Goal: Task Accomplishment & Management: Complete application form

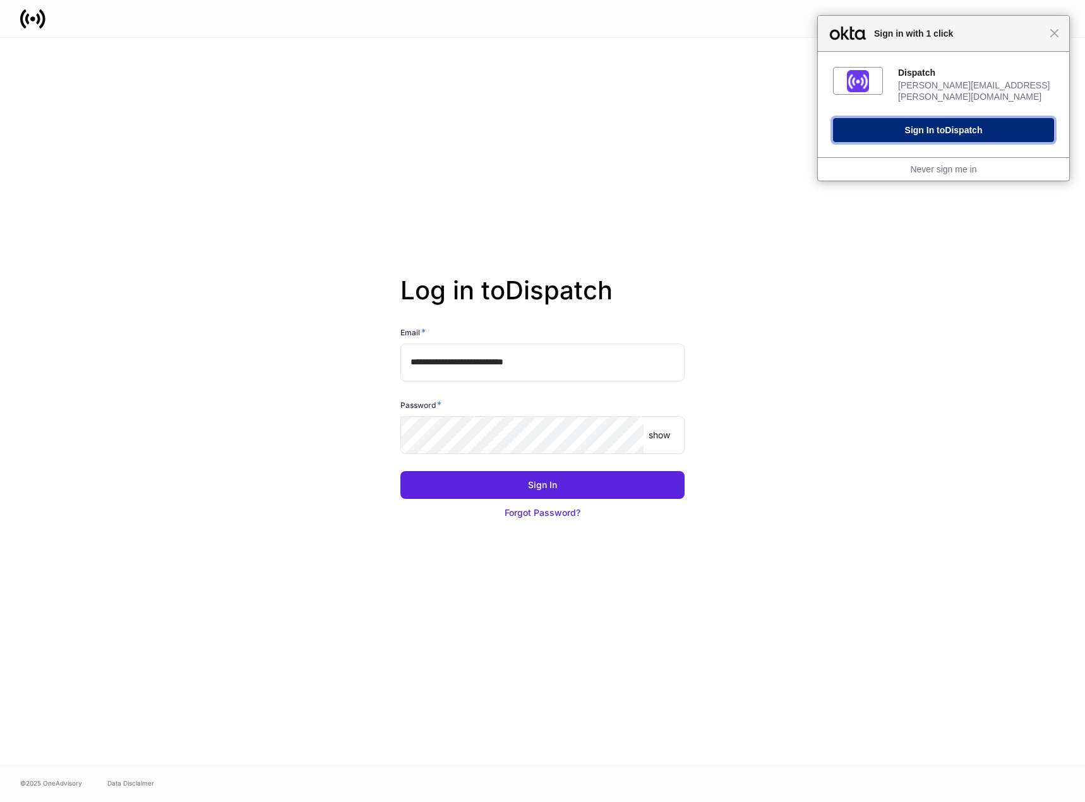
click at [955, 125] on span "Dispatch" at bounding box center [963, 130] width 37 height 10
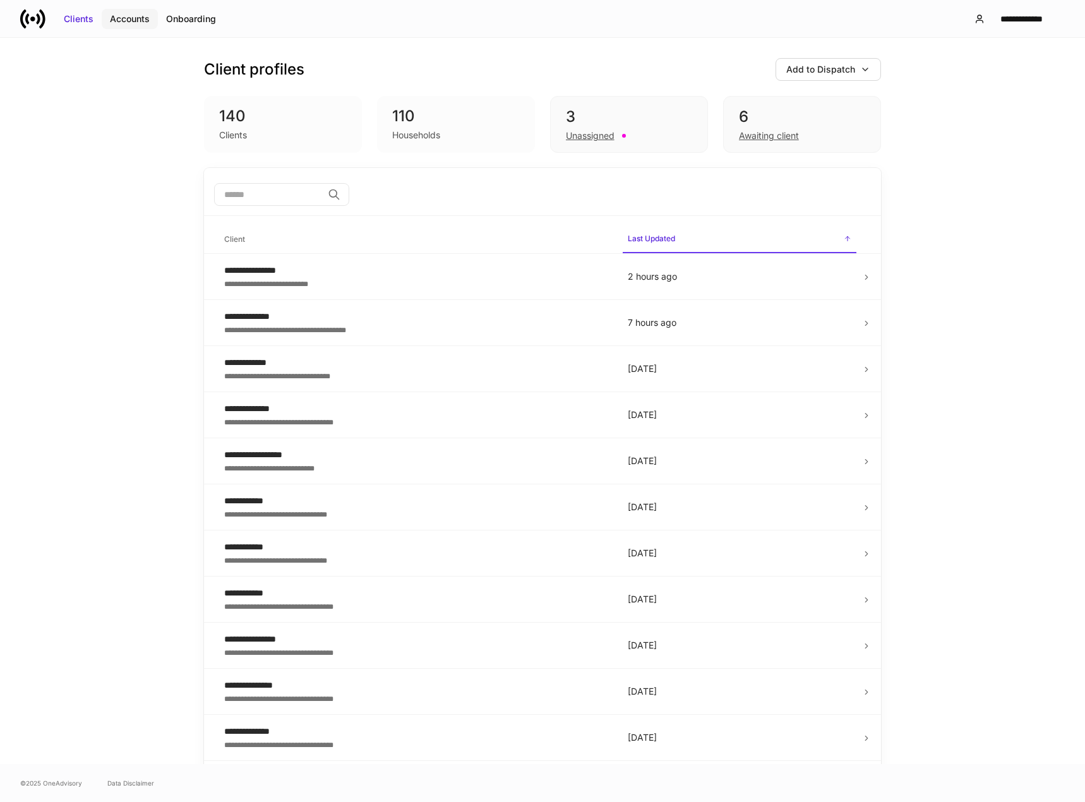
click at [126, 23] on div "Accounts" at bounding box center [130, 19] width 40 height 13
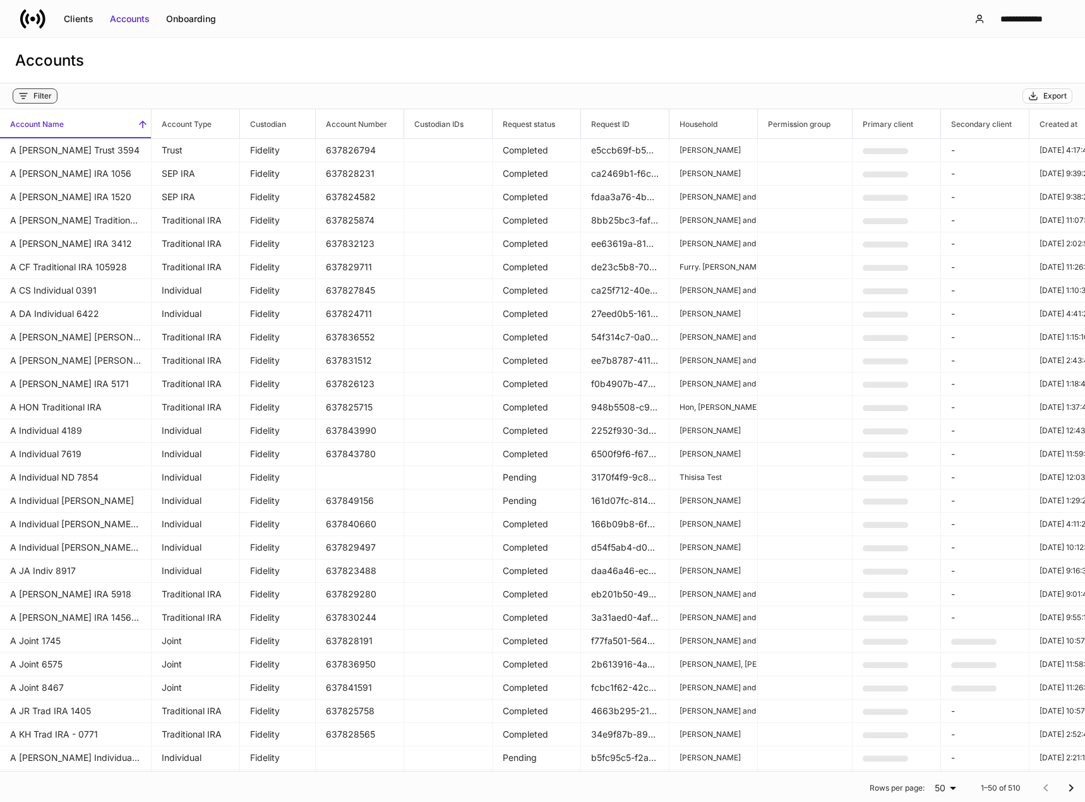
click at [41, 95] on div "Filter" at bounding box center [42, 96] width 18 height 10
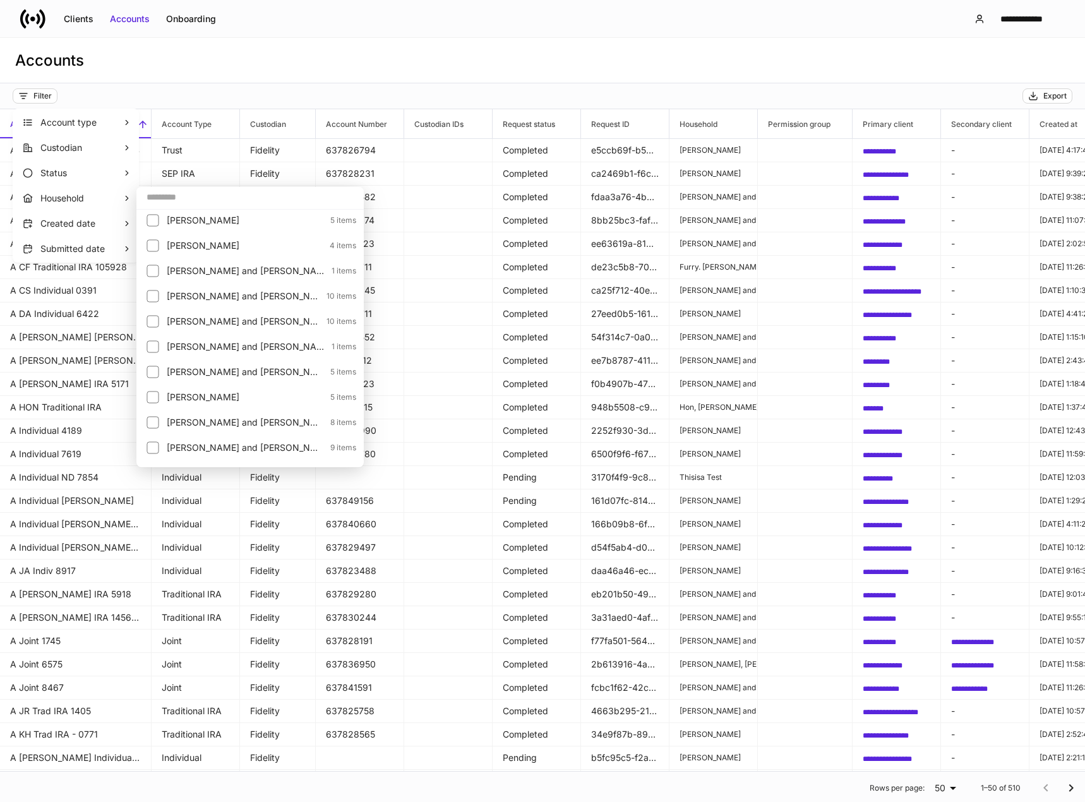
scroll to position [253, 0]
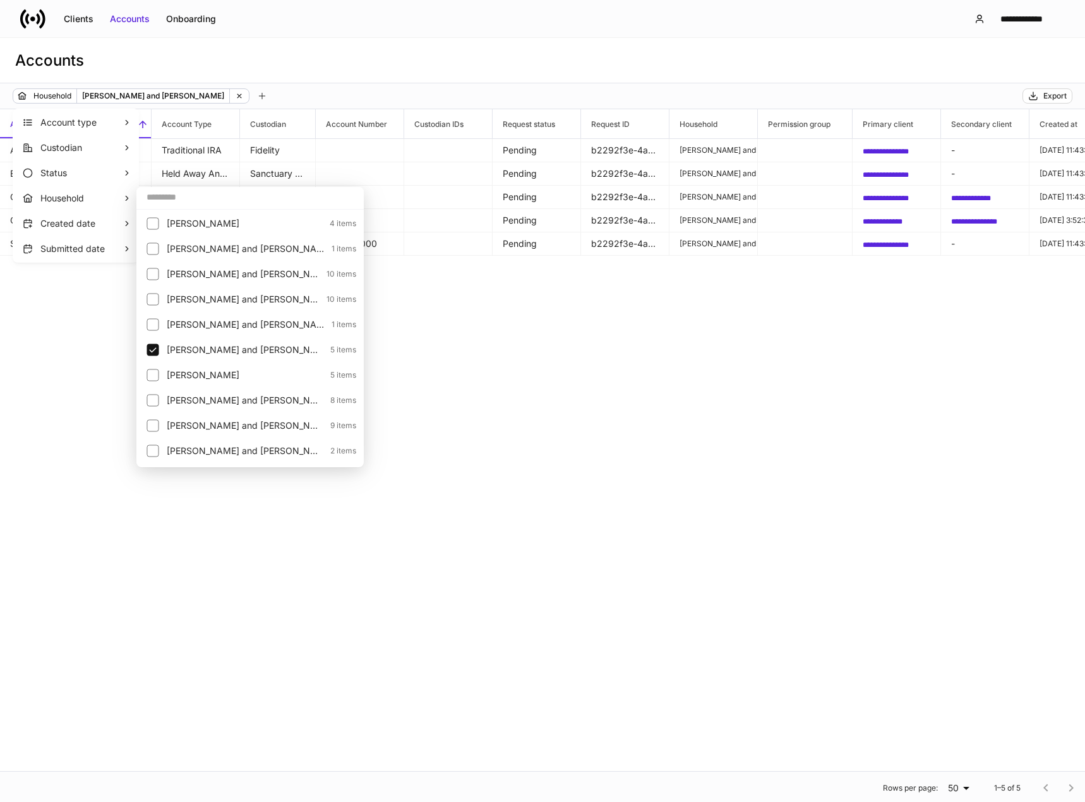
click at [517, 451] on div at bounding box center [542, 401] width 1085 height 802
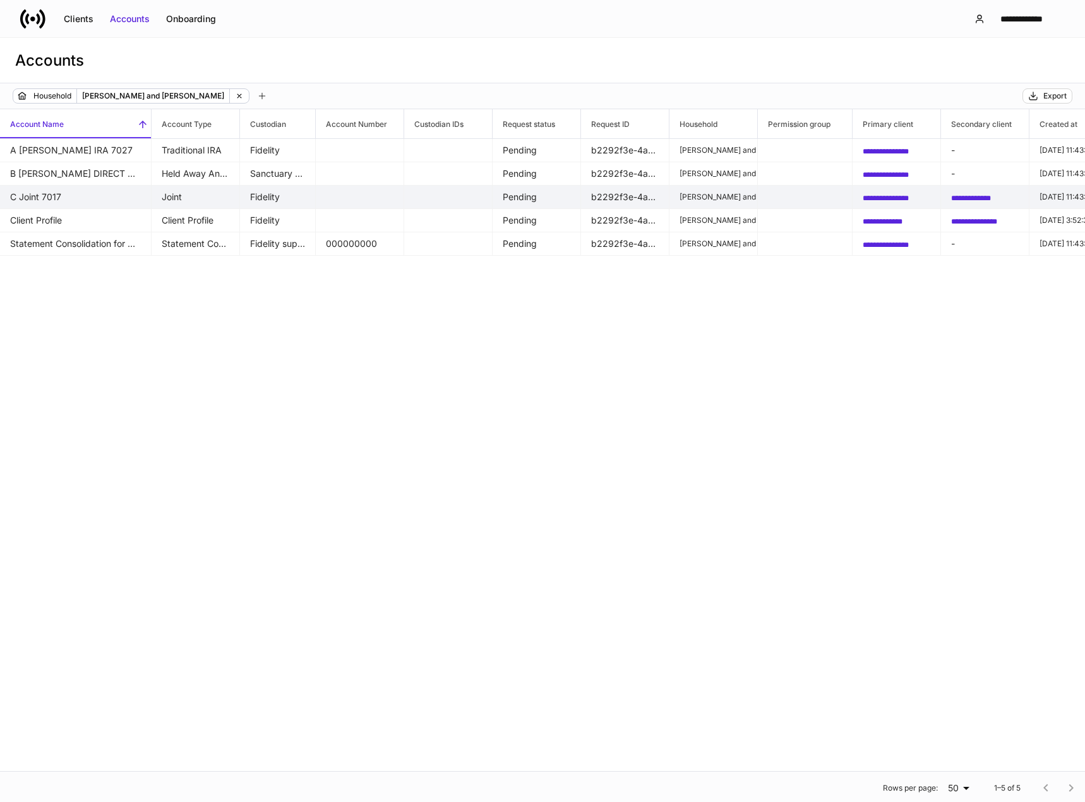
click at [950, 200] on td "**********" at bounding box center [985, 197] width 88 height 23
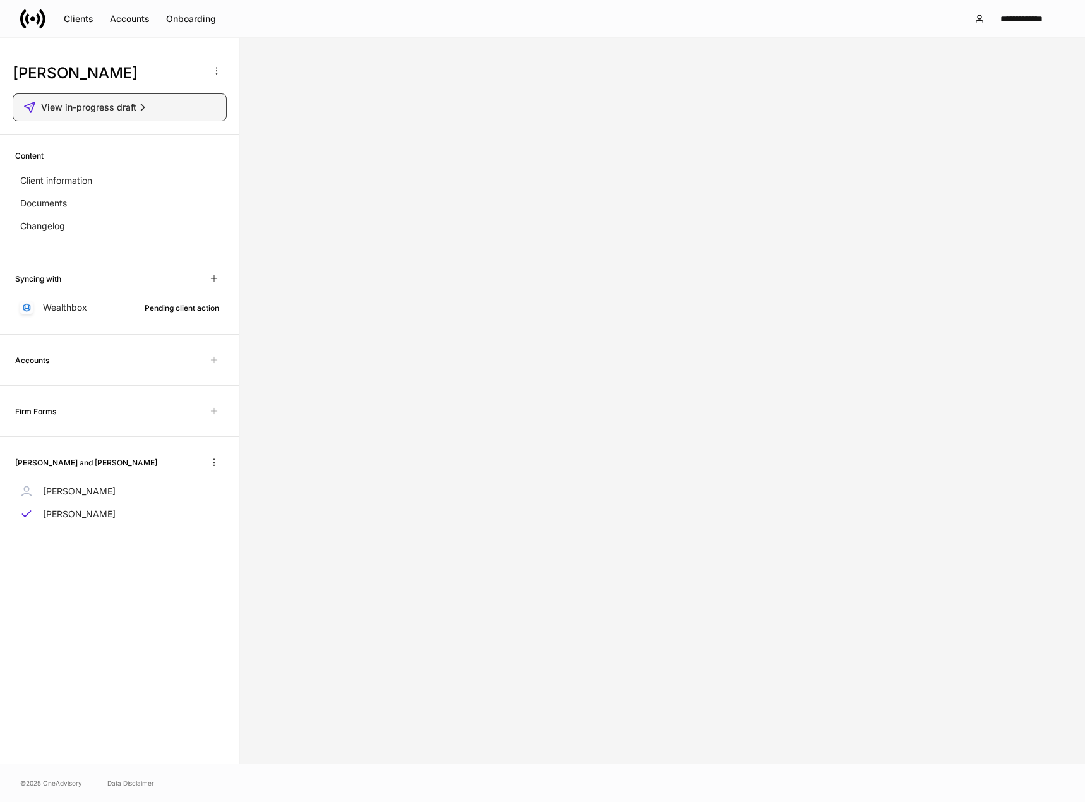
click at [110, 108] on span "View in-progress draft" at bounding box center [88, 107] width 95 height 13
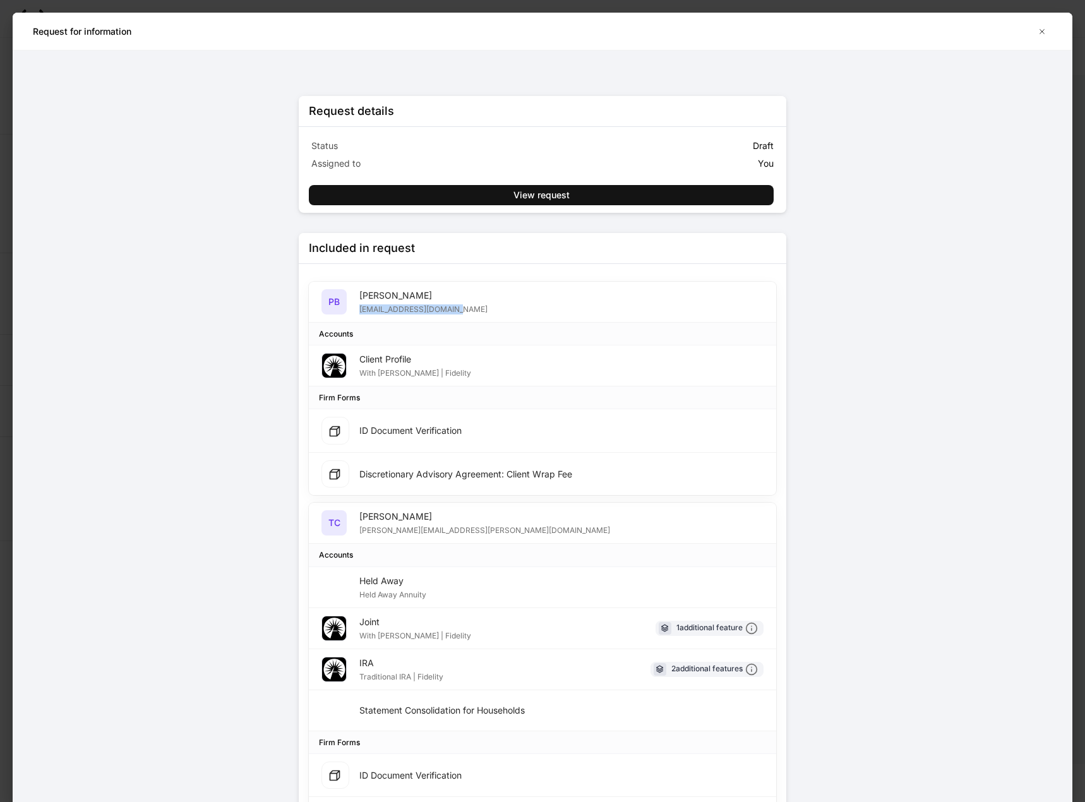
drag, startPoint x: 453, startPoint y: 312, endPoint x: 357, endPoint y: 311, distance: 96.0
click at [357, 311] on div "PB [PERSON_NAME] [EMAIL_ADDRESS][DOMAIN_NAME]" at bounding box center [542, 302] width 467 height 41
copy div "[EMAIL_ADDRESS][DOMAIN_NAME]"
click at [229, 437] on div "Request details Status Draft Assigned to You View request Included in request P…" at bounding box center [543, 426] width 1060 height 751
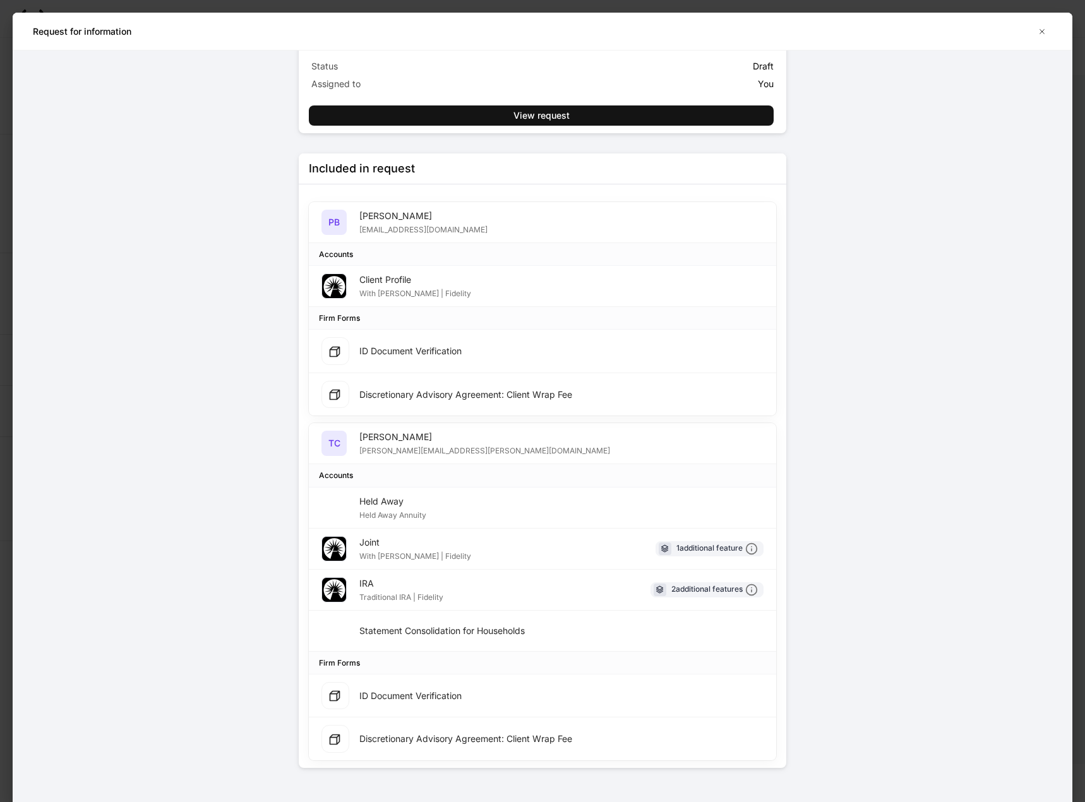
scroll to position [91, 0]
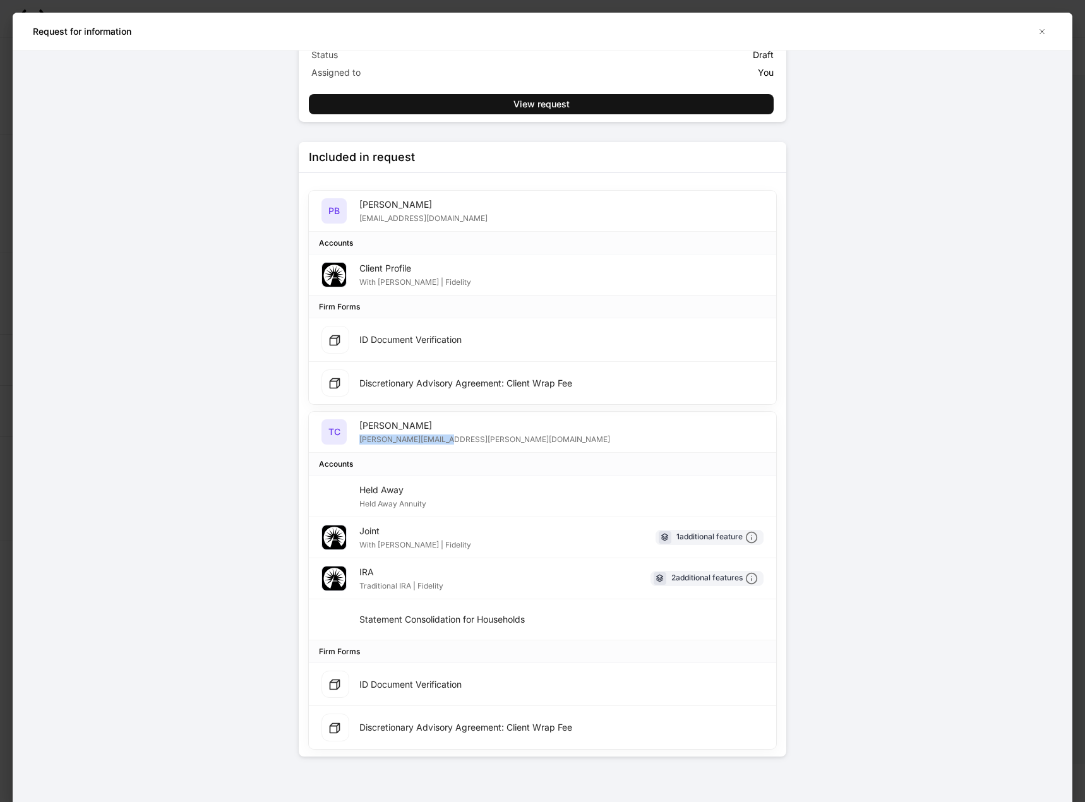
drag, startPoint x: 443, startPoint y: 439, endPoint x: 354, endPoint y: 446, distance: 89.9
click at [354, 446] on div "TC [PERSON_NAME] [PERSON_NAME][EMAIL_ADDRESS][PERSON_NAME][DOMAIN_NAME]" at bounding box center [542, 432] width 467 height 41
copy div "[PERSON_NAME][EMAIL_ADDRESS][PERSON_NAME][DOMAIN_NAME]"
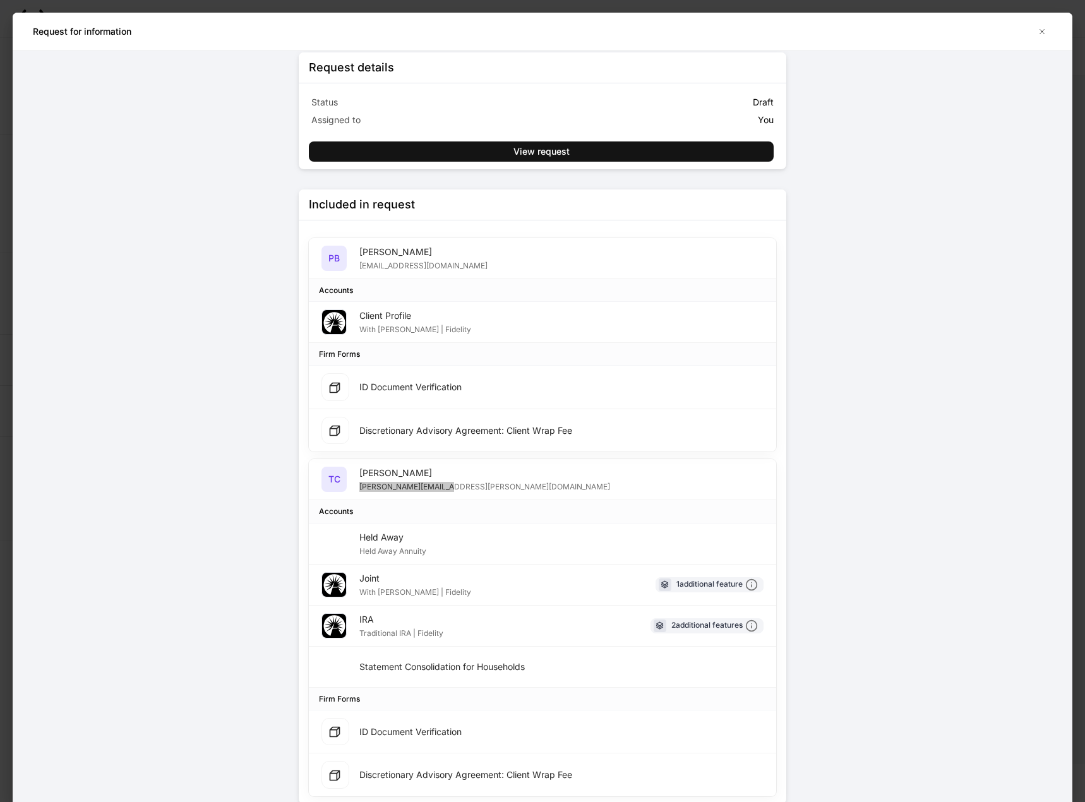
scroll to position [0, 0]
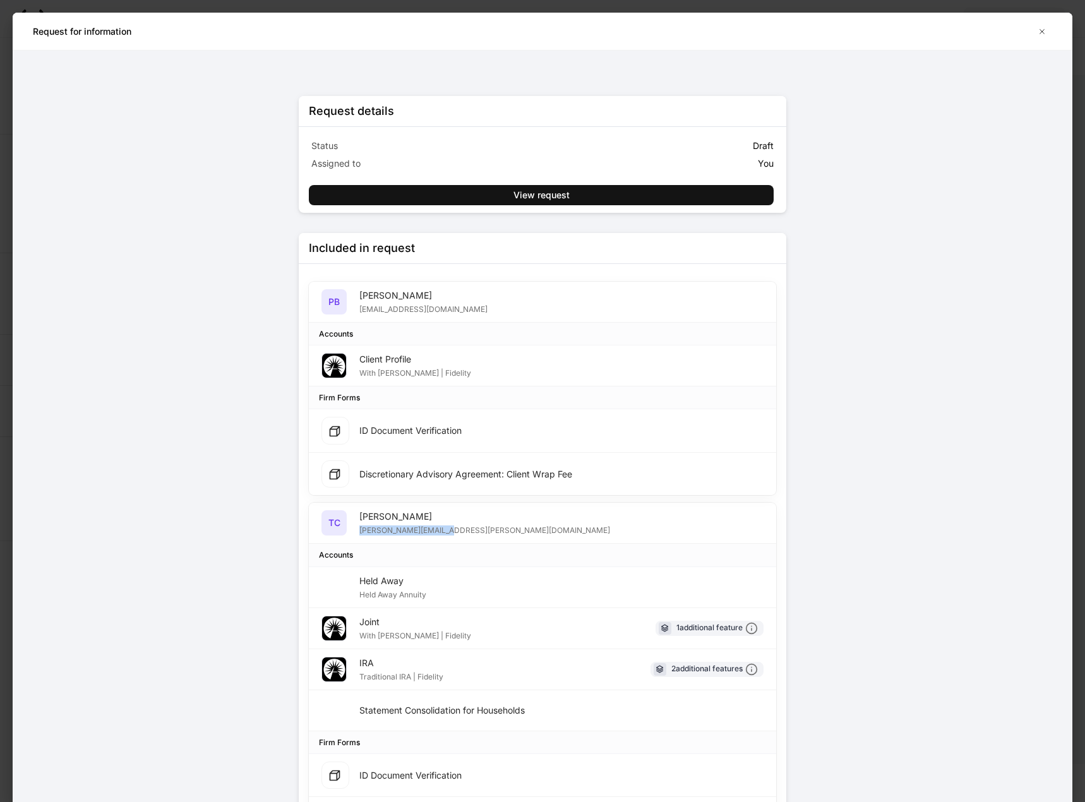
click at [1041, 26] on button "button" at bounding box center [1042, 31] width 20 height 20
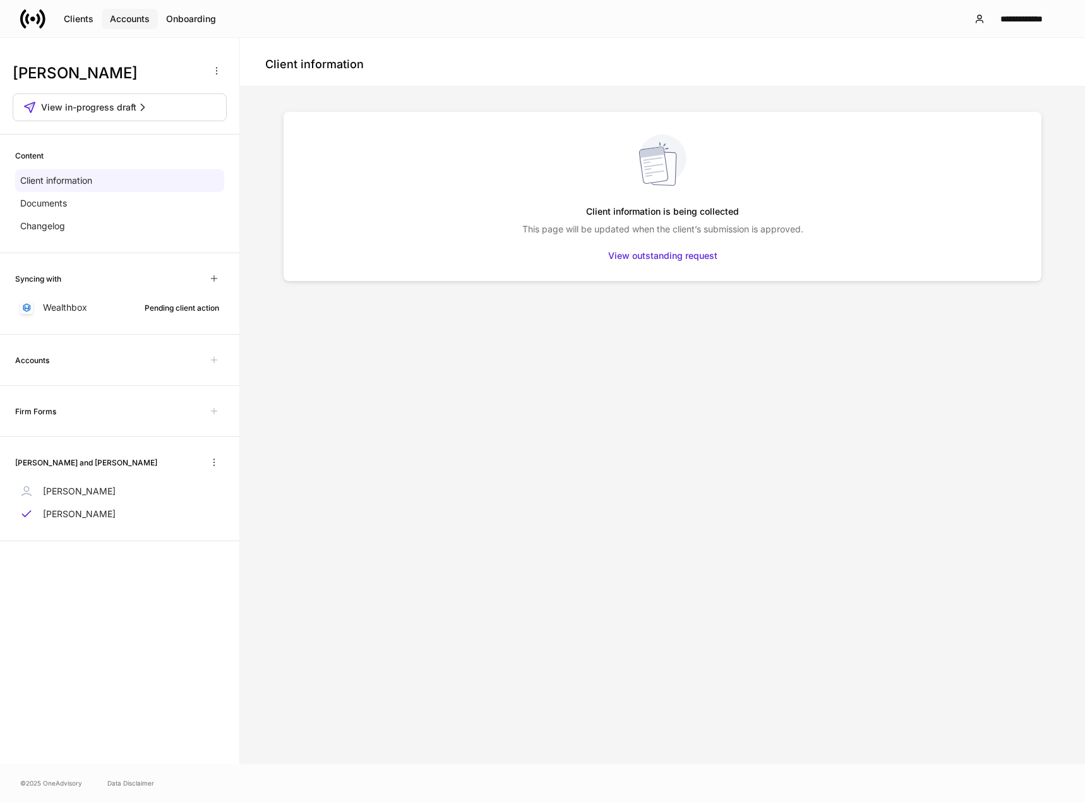
click at [130, 18] on div "Accounts" at bounding box center [130, 19] width 40 height 13
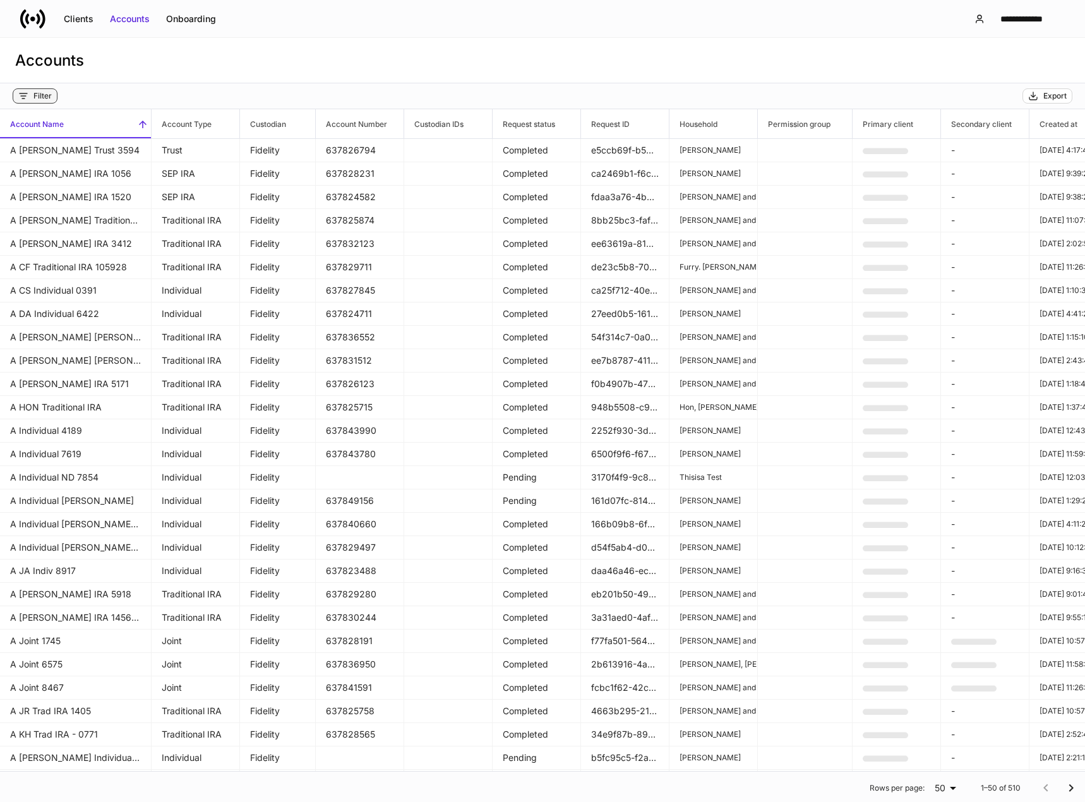
click at [44, 93] on div "Filter" at bounding box center [42, 96] width 18 height 10
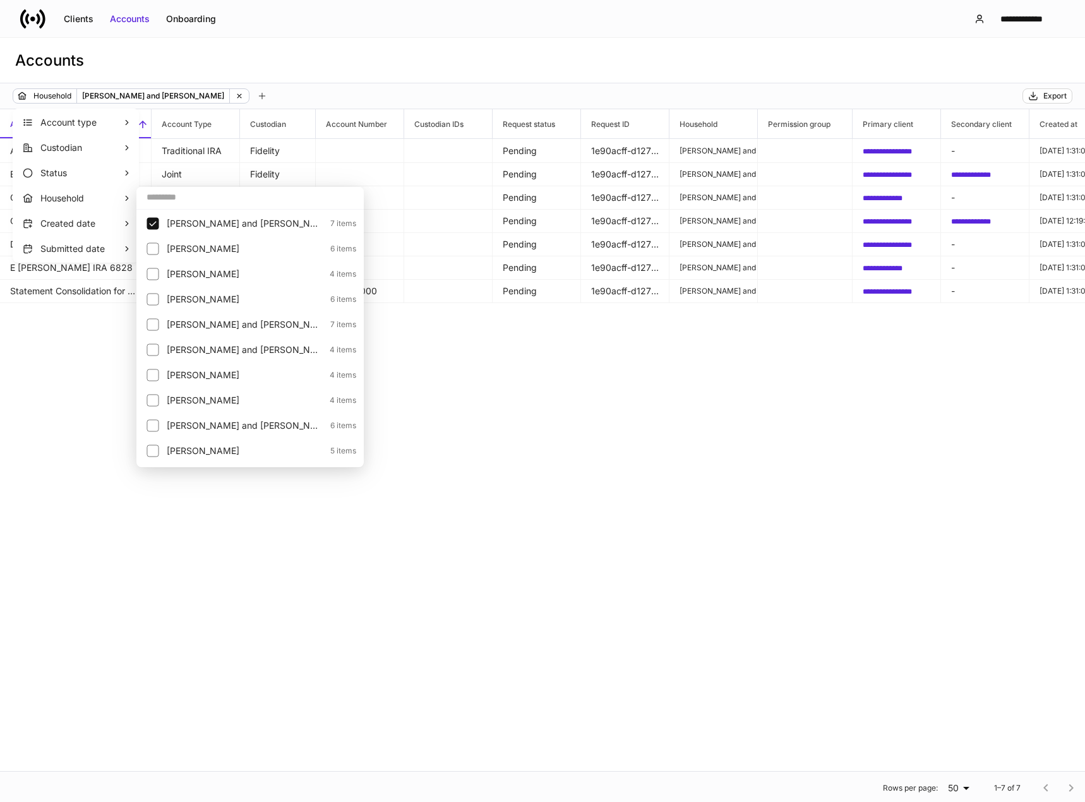
click at [968, 176] on div at bounding box center [542, 401] width 1085 height 802
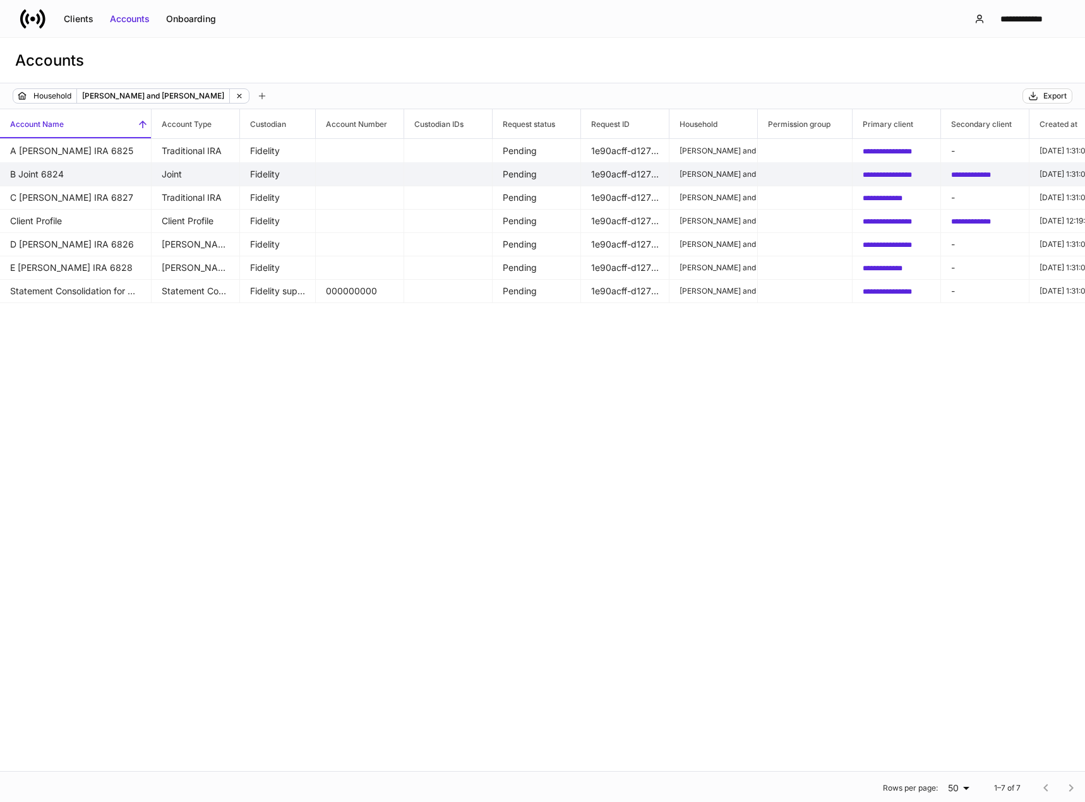
click at [968, 174] on span "**********" at bounding box center [971, 175] width 40 height 8
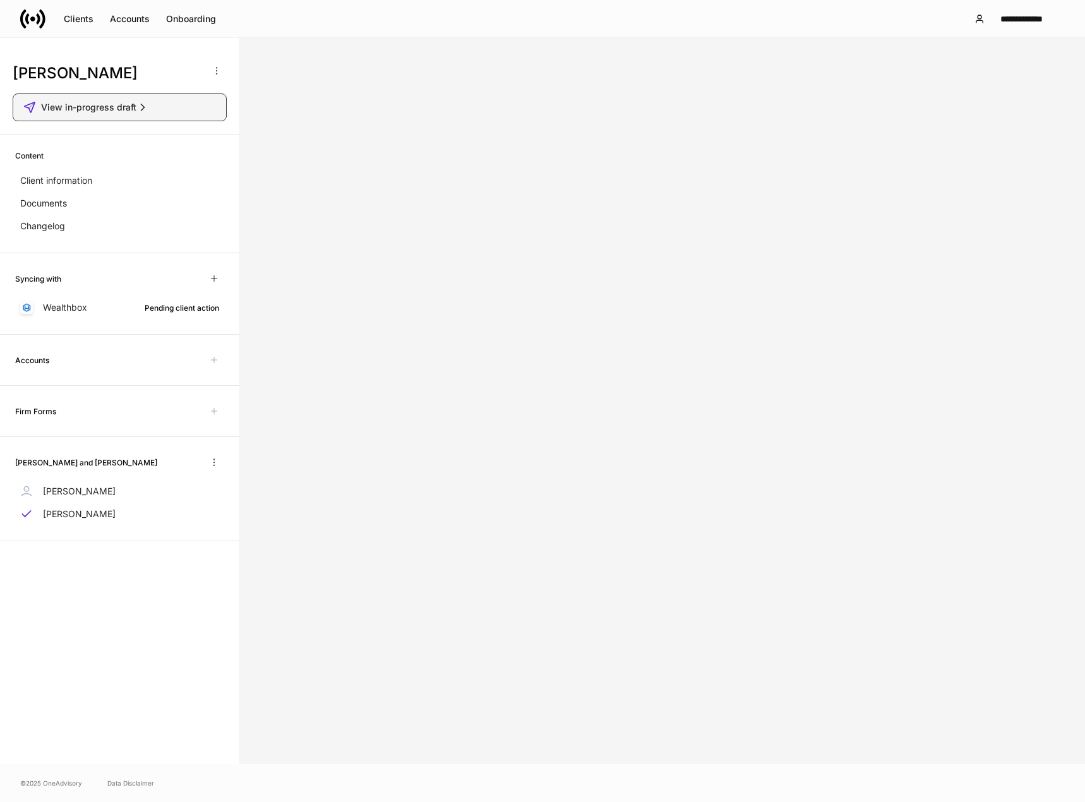
click at [109, 111] on span "View in-progress draft" at bounding box center [88, 107] width 95 height 13
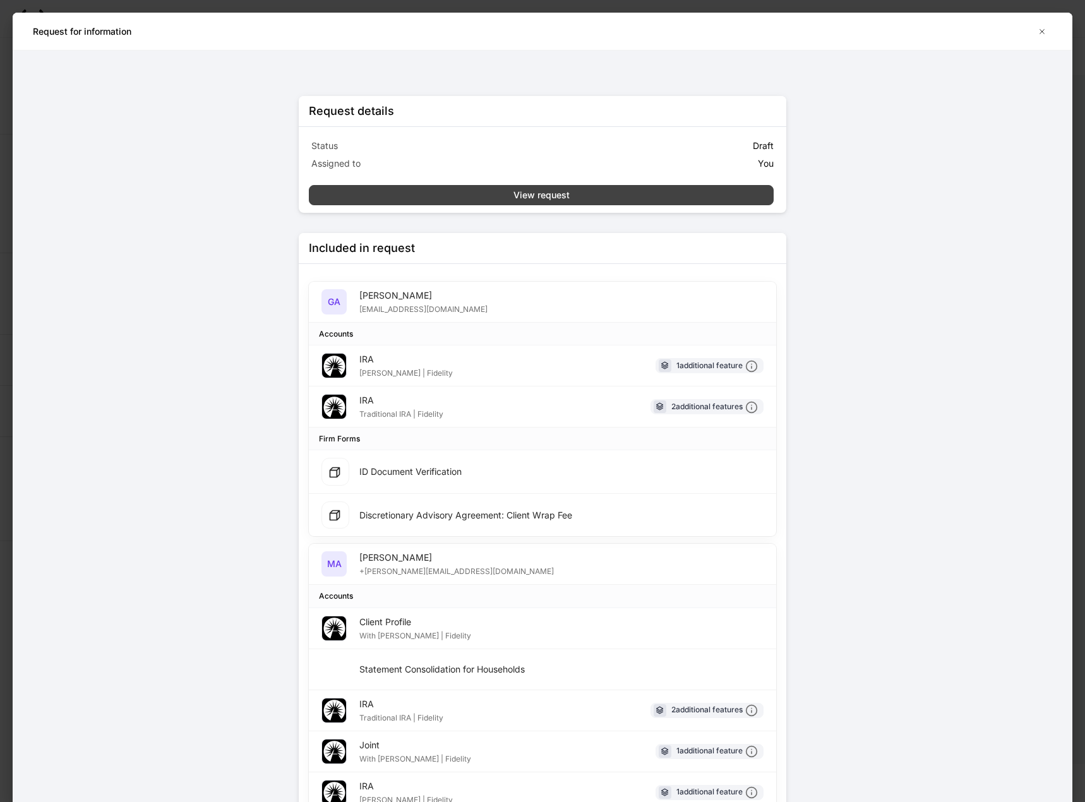
click at [527, 200] on div "View request" at bounding box center [541, 195] width 56 height 13
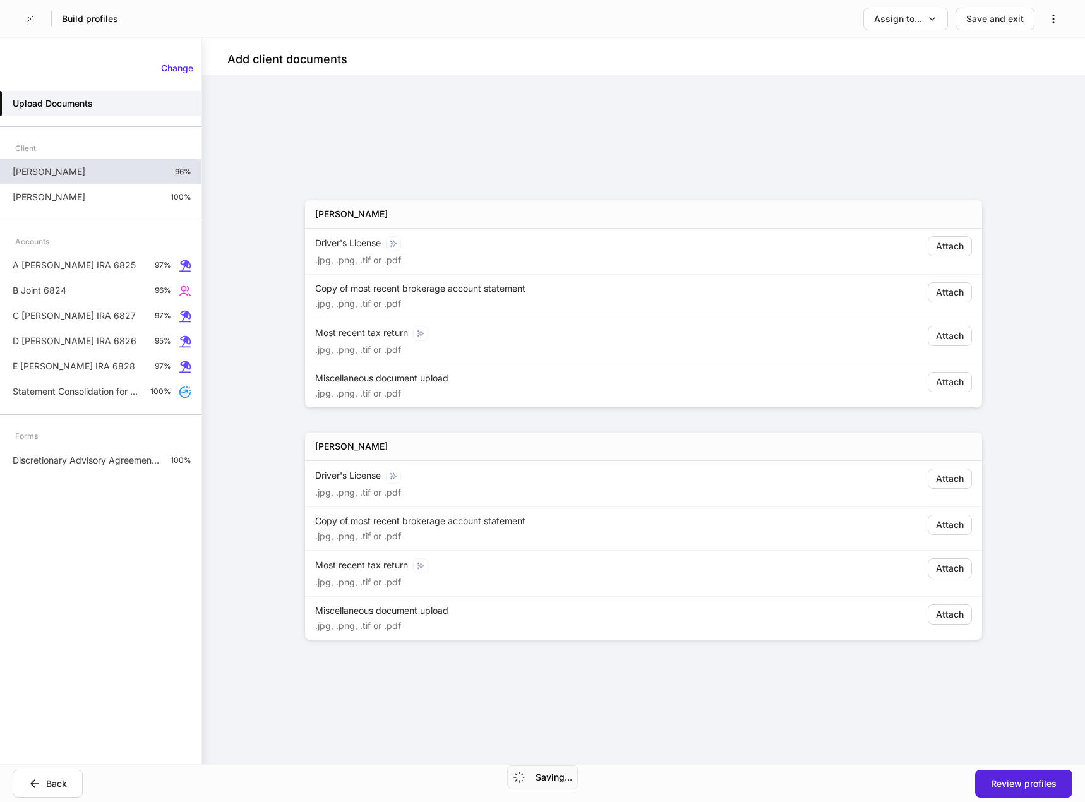
click at [76, 173] on div "[PERSON_NAME] 96%" at bounding box center [100, 171] width 201 height 25
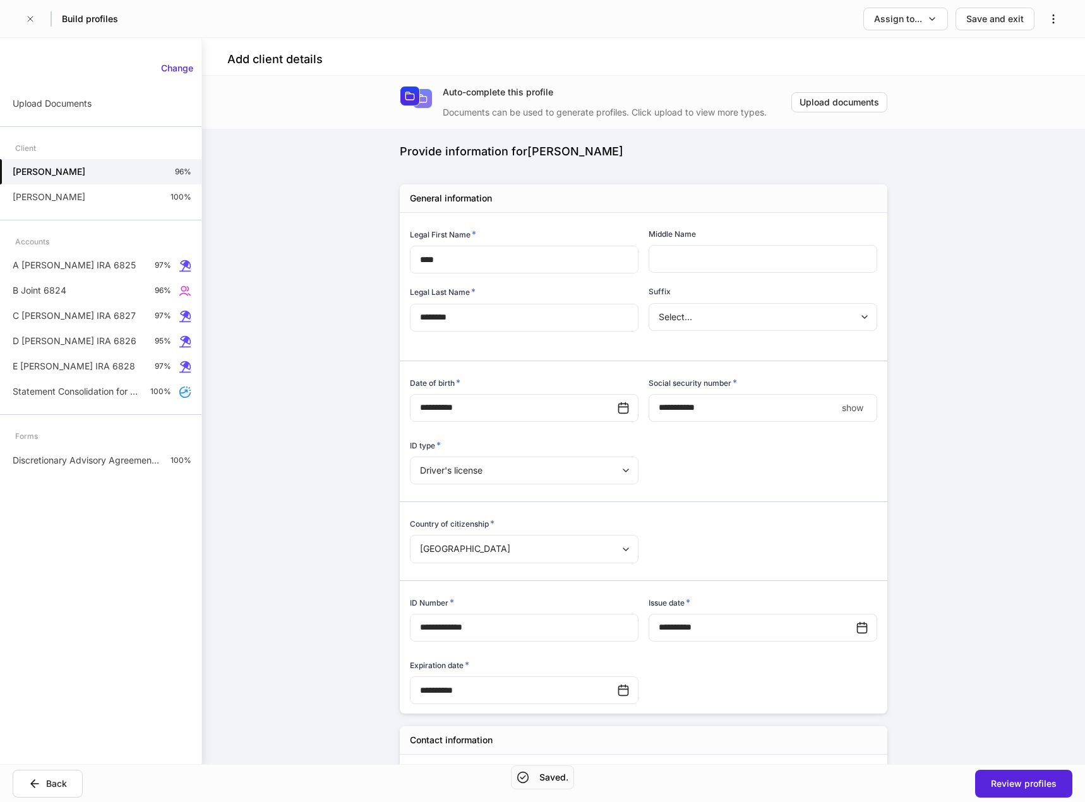
click at [680, 406] on input "****" at bounding box center [742, 408] width 188 height 28
type input "**********"
click at [806, 496] on div at bounding box center [638, 494] width 477 height 16
click at [1033, 779] on div "Review profiles" at bounding box center [1024, 783] width 66 height 13
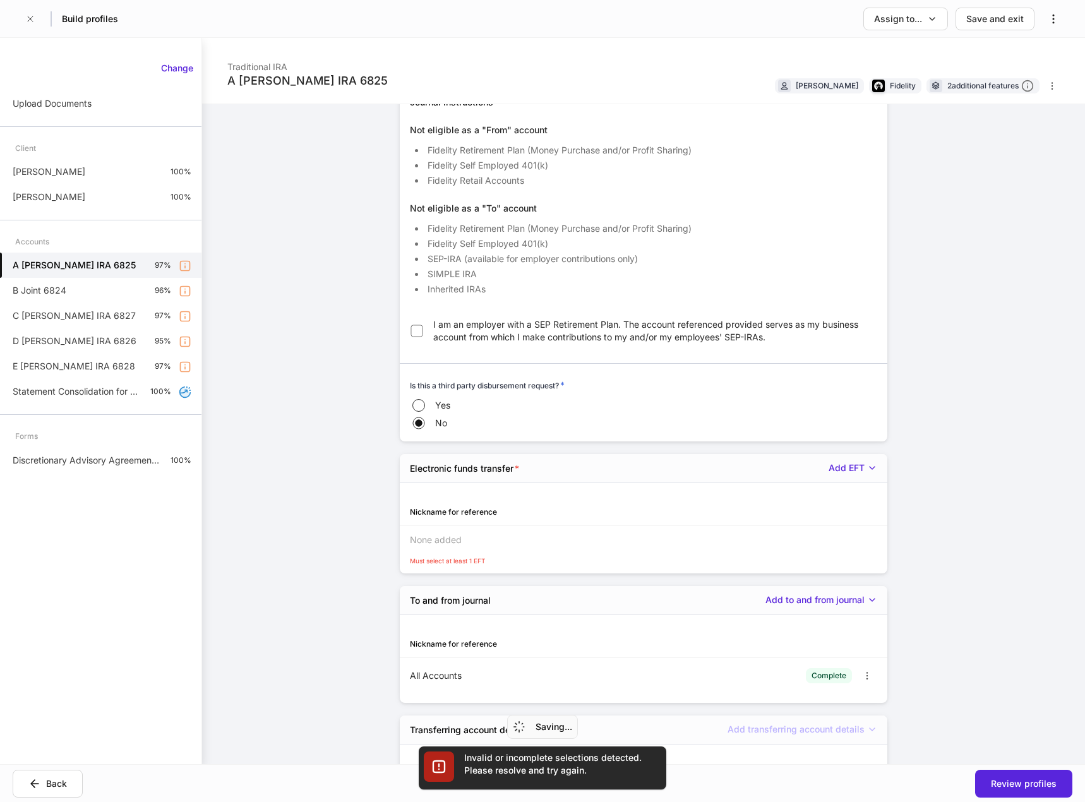
scroll to position [3125, 0]
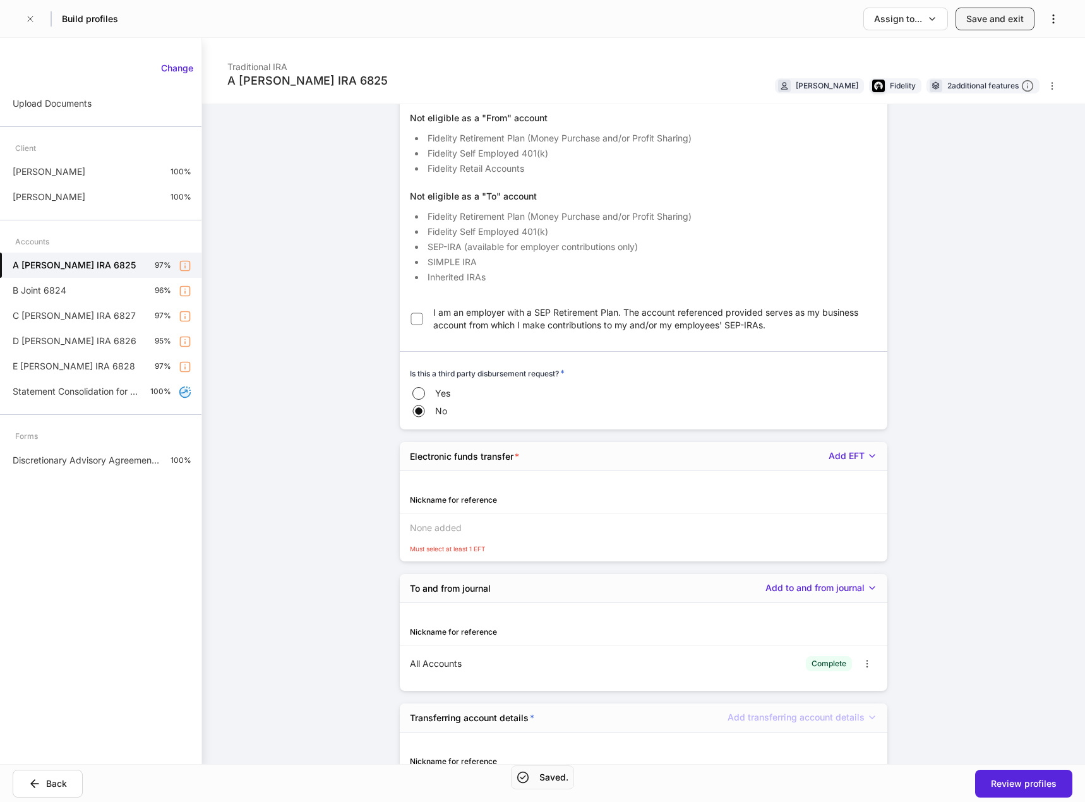
click at [990, 18] on div "Save and exit" at bounding box center [994, 19] width 57 height 13
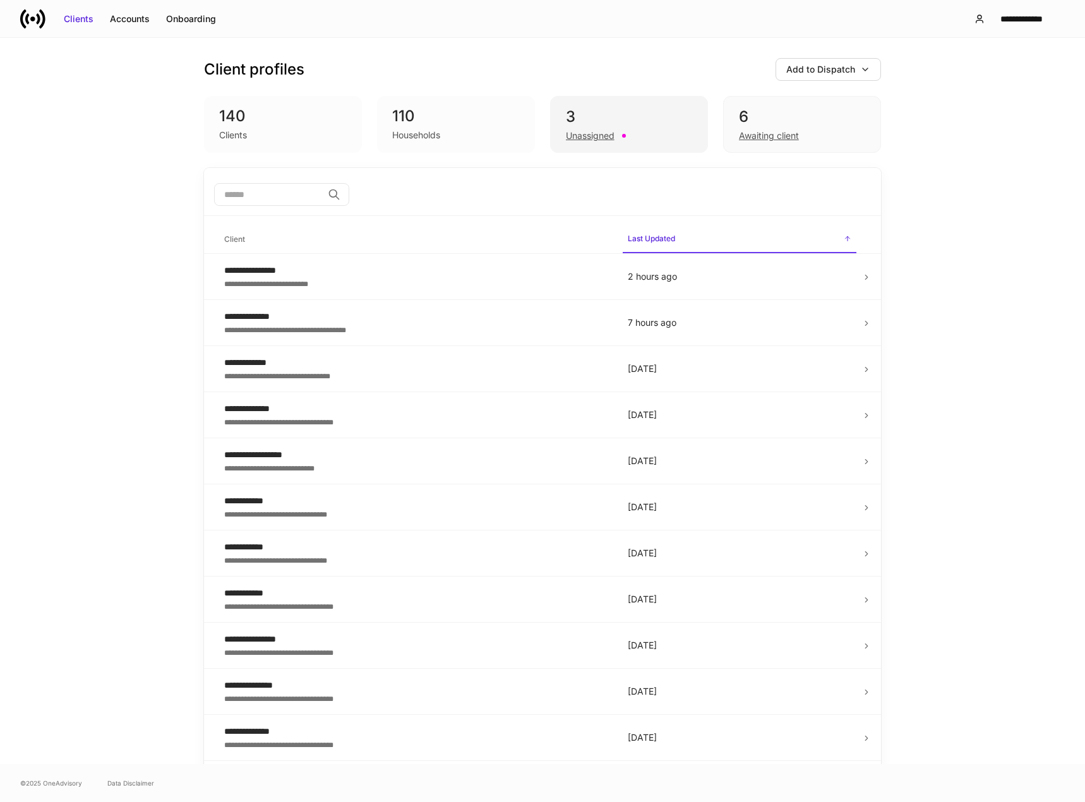
click at [593, 137] on div "Unassigned" at bounding box center [590, 135] width 49 height 13
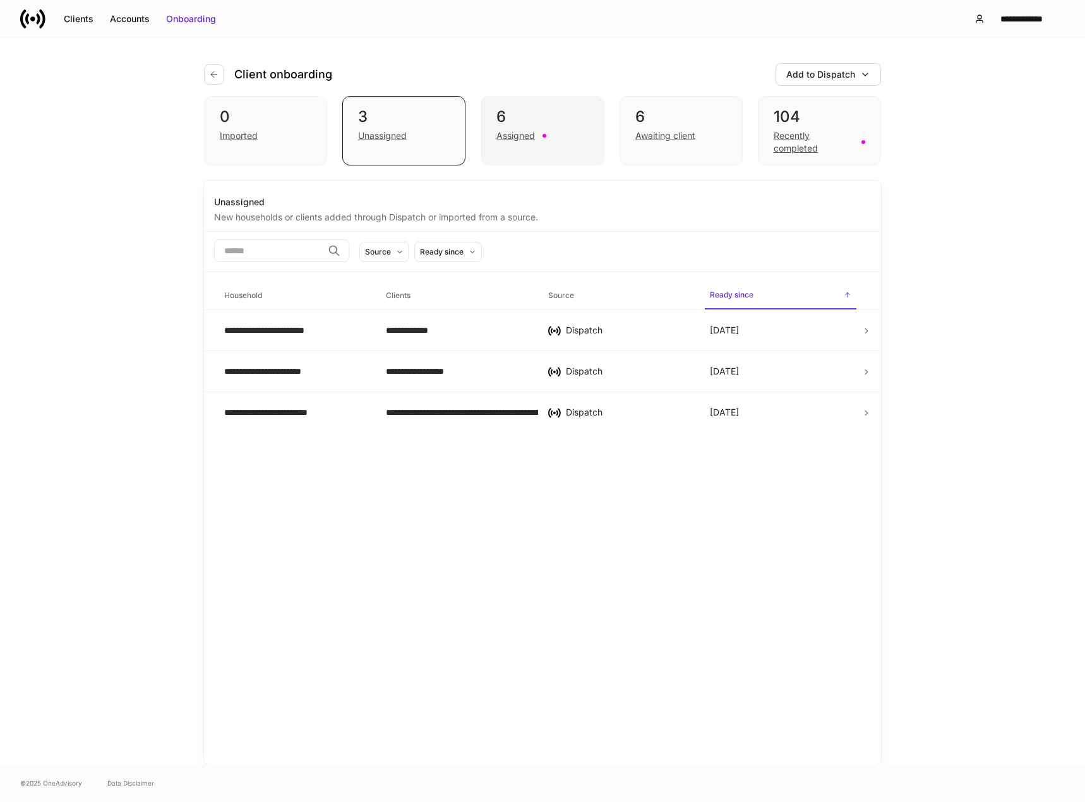
click at [554, 142] on div "6 Assigned" at bounding box center [542, 130] width 123 height 69
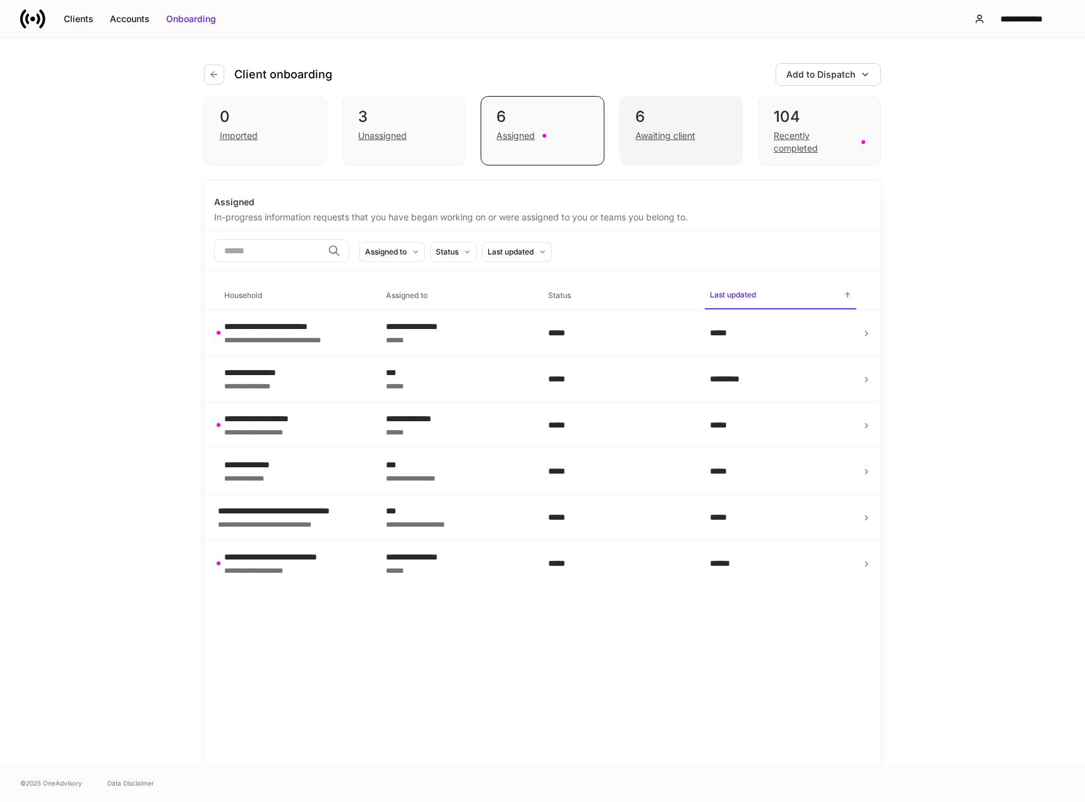
click at [656, 135] on div "Awaiting client" at bounding box center [665, 135] width 60 height 13
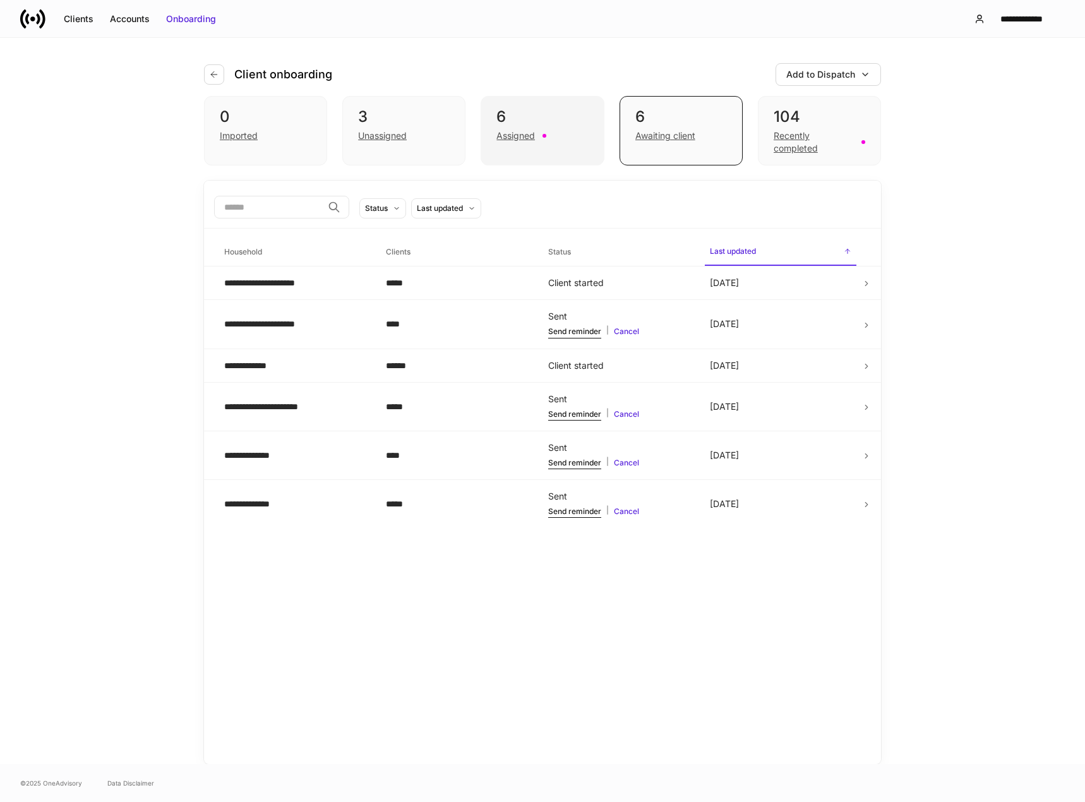
click at [523, 141] on div "Assigned" at bounding box center [515, 135] width 39 height 13
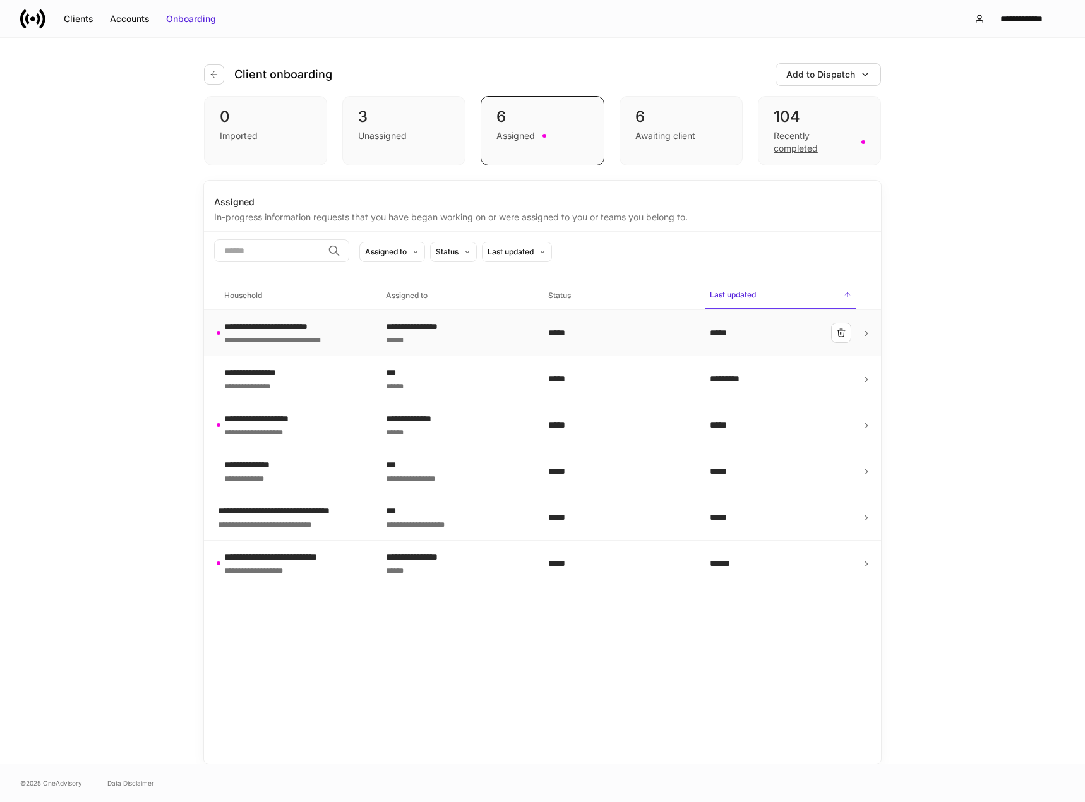
click at [355, 331] on div "**********" at bounding box center [294, 332] width 141 height 25
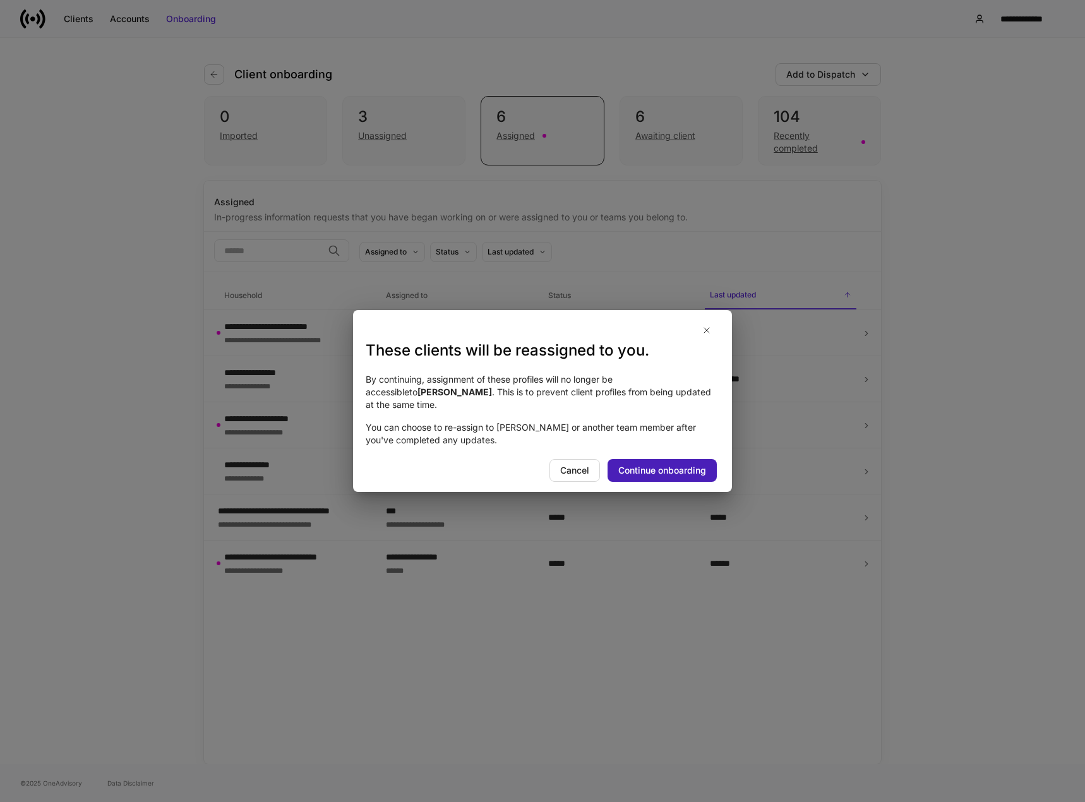
click at [676, 474] on button "Continue onboarding" at bounding box center [661, 470] width 109 height 23
